Goal: Task Accomplishment & Management: Manage account settings

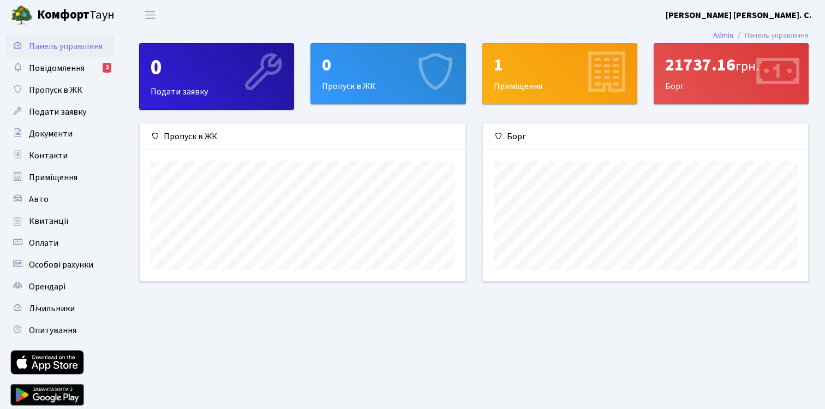
scroll to position [158, 325]
click at [62, 70] on span "Повідомлення" at bounding box center [57, 68] width 56 height 12
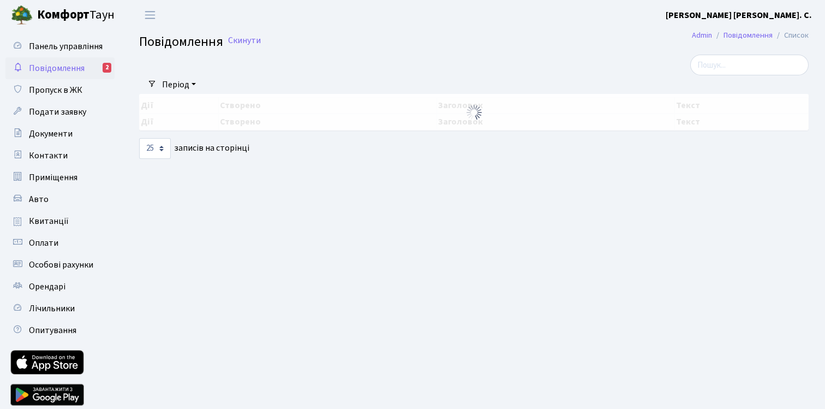
select select "25"
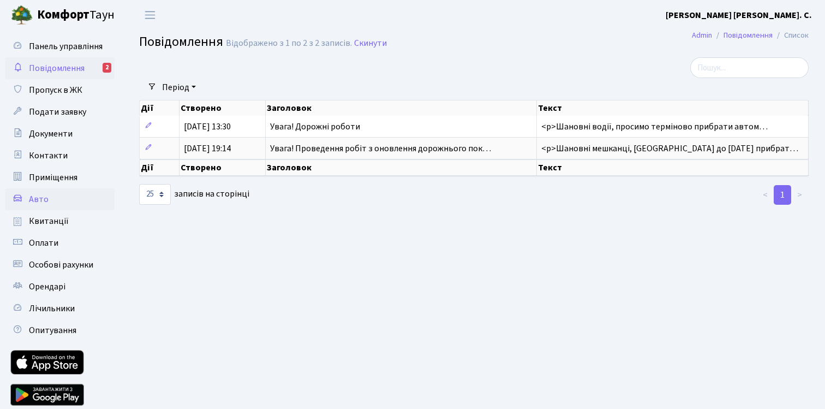
click at [77, 205] on link "Авто" at bounding box center [59, 199] width 109 height 22
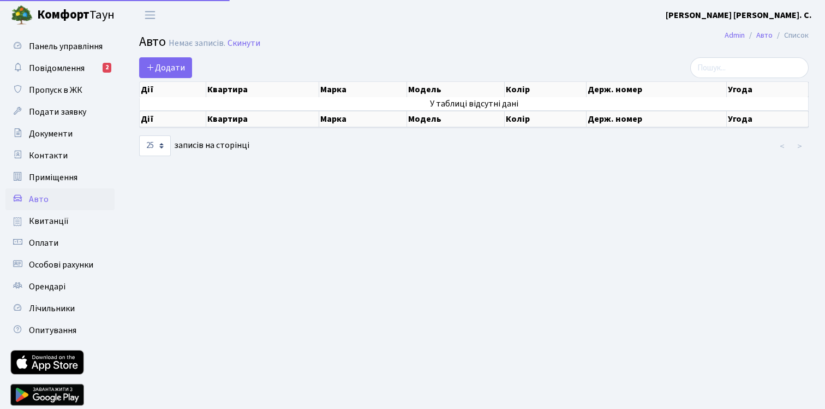
select select "25"
click at [68, 67] on span "Повідомлення" at bounding box center [57, 68] width 56 height 12
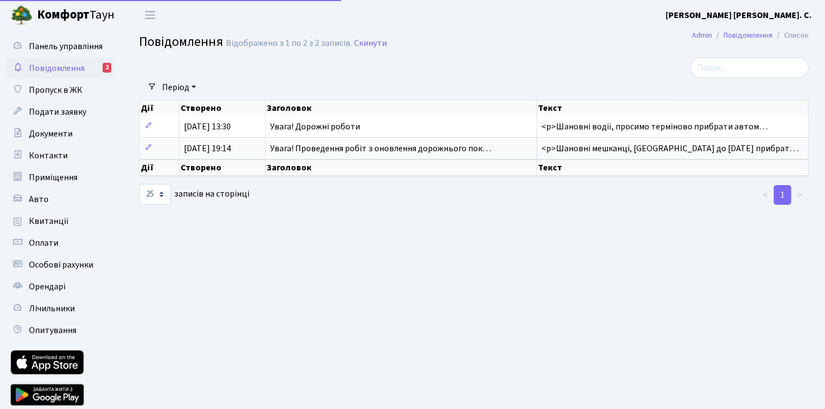
select select "25"
click at [51, 93] on span "Пропуск в ЖК" at bounding box center [55, 90] width 53 height 12
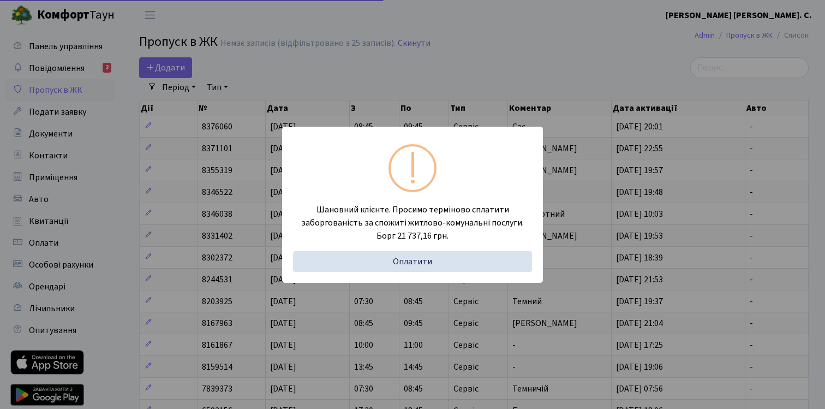
select select "25"
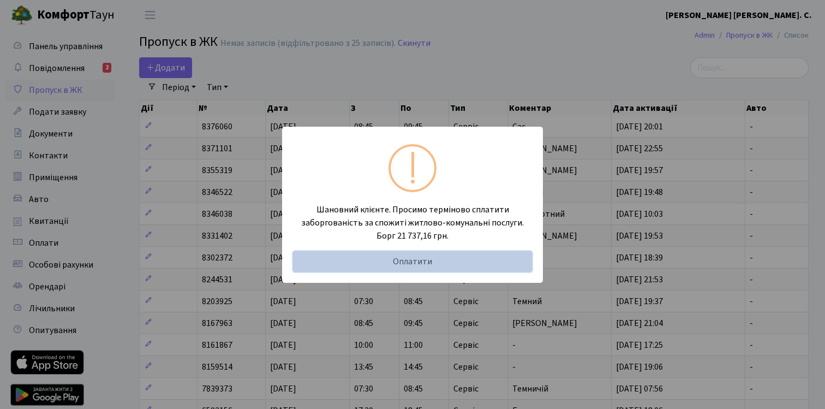
click at [358, 262] on link "Оплатити" at bounding box center [412, 261] width 239 height 21
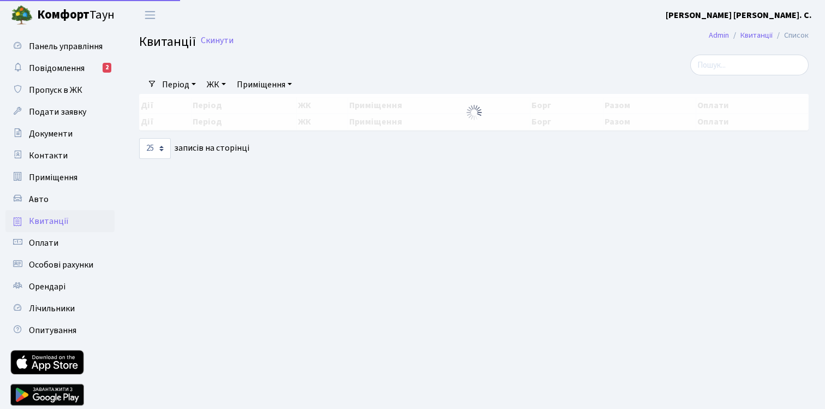
select select "25"
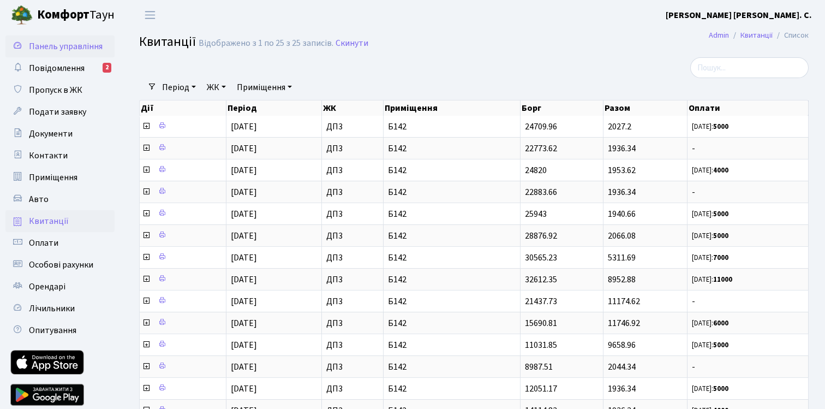
click at [63, 52] on link "Панель управління" at bounding box center [59, 46] width 109 height 22
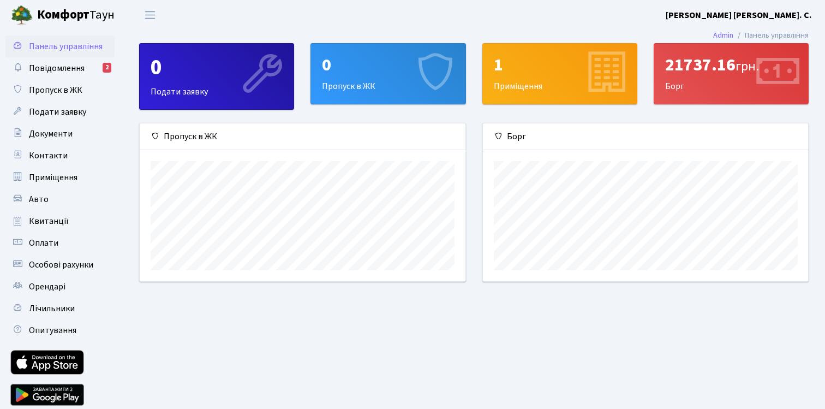
scroll to position [158, 325]
click at [548, 80] on div "1 Приміщення" at bounding box center [560, 74] width 154 height 60
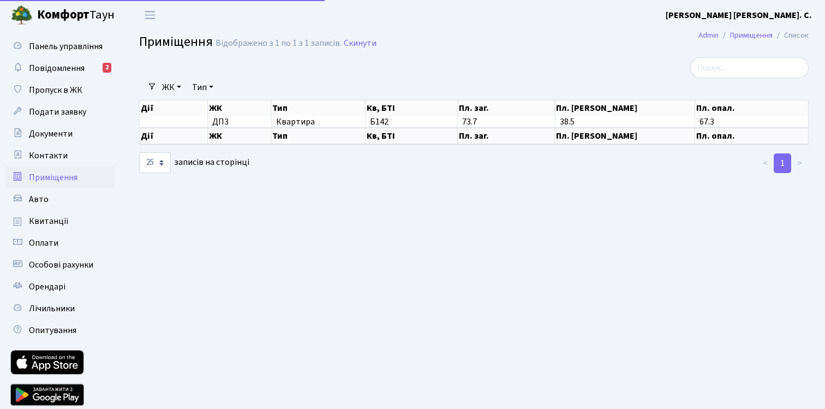
select select "25"
click at [48, 244] on span "Оплати" at bounding box center [43, 243] width 29 height 12
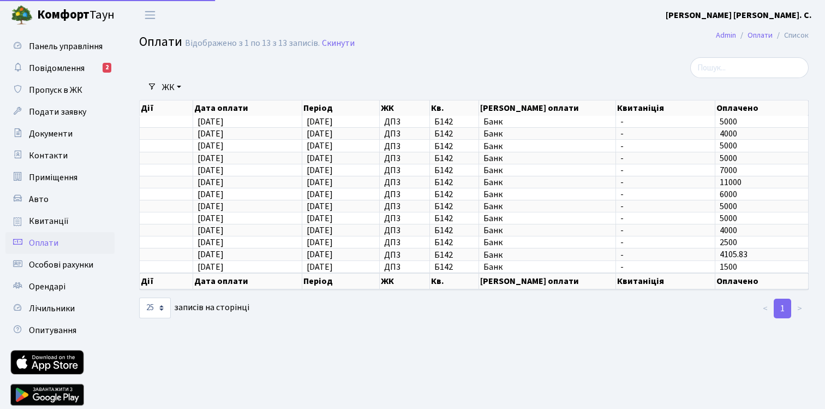
select select "25"
click at [70, 48] on span "Панель управління" at bounding box center [66, 46] width 74 height 12
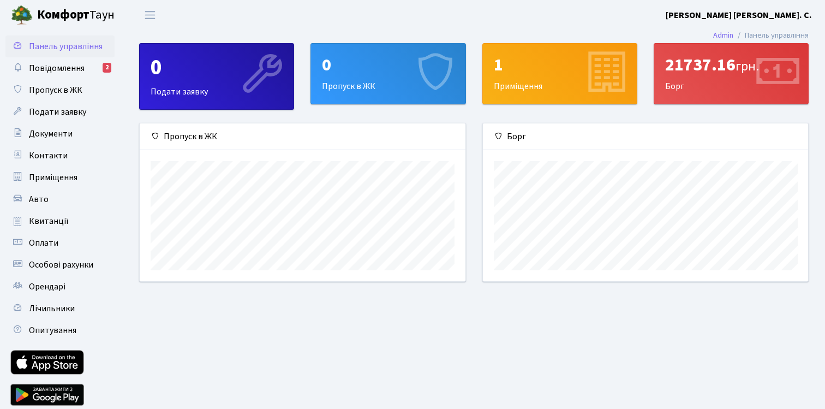
scroll to position [158, 325]
